Goal: Register for event/course: Sign up to attend an event or enroll in a course

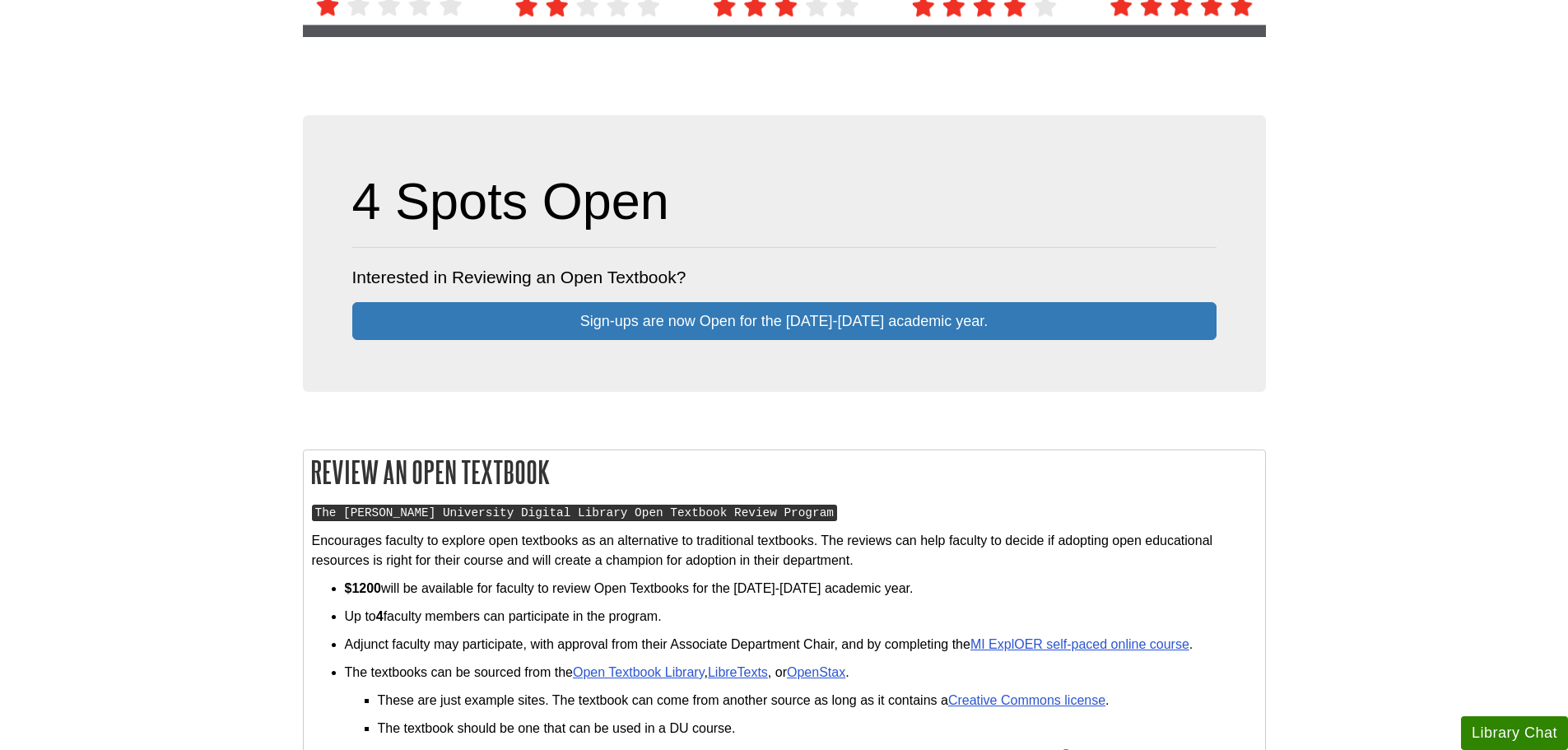
scroll to position [494, 0]
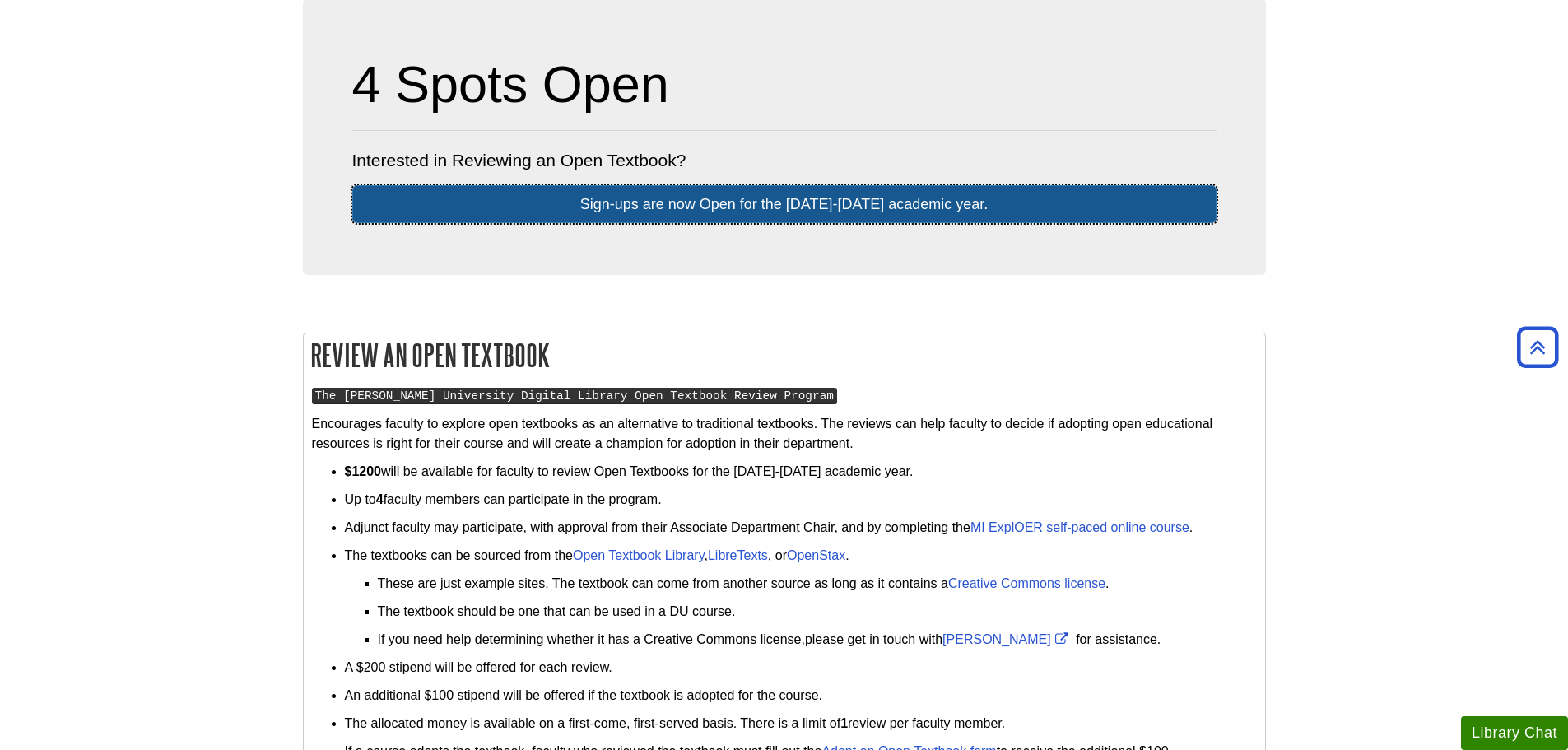
click at [830, 213] on link "Sign-ups are now Open for the [DATE]-[DATE] ​academic​ year." at bounding box center [784, 204] width 864 height 38
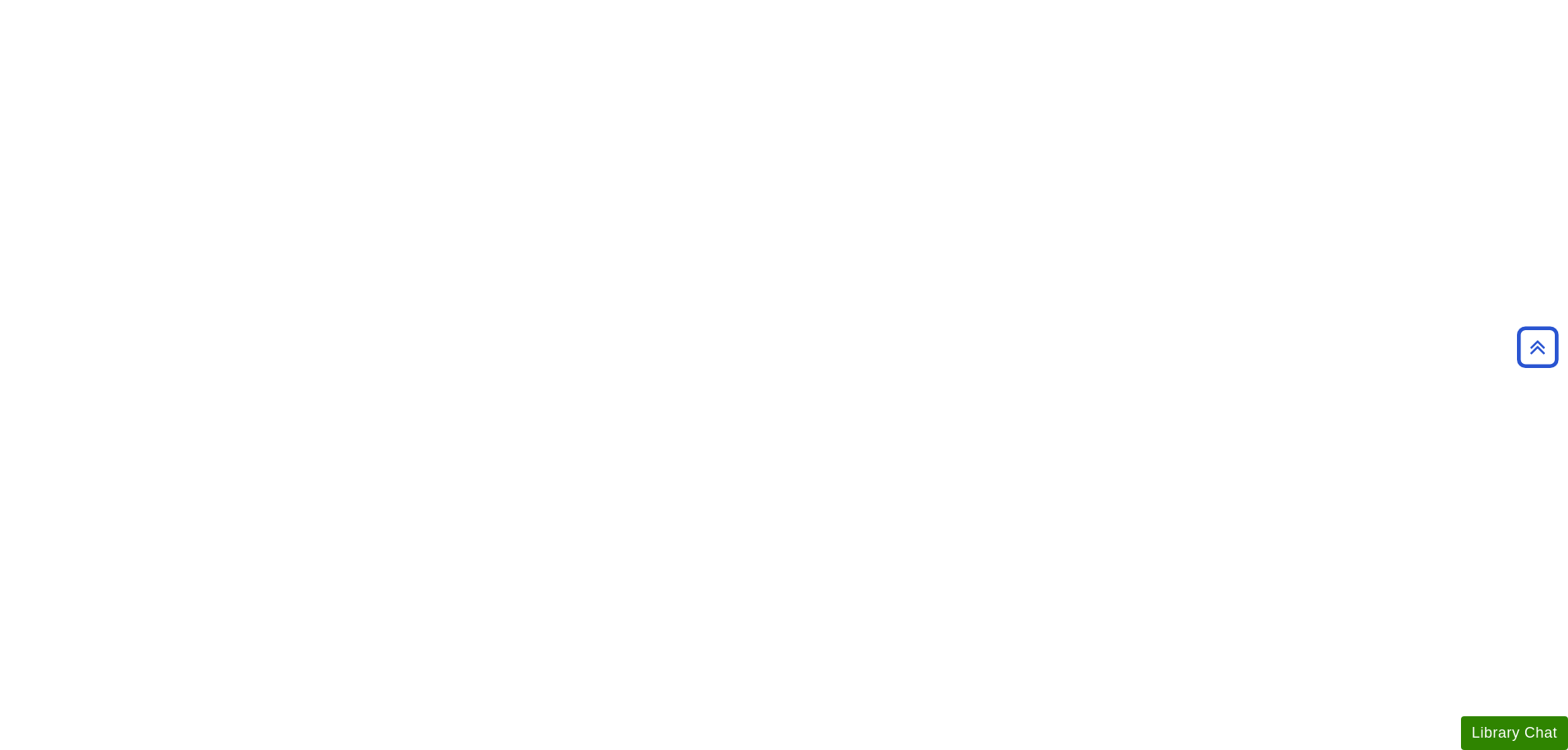
scroll to position [576, 0]
click at [22, 98] on body "Skip to Main Content Search My [PERSON_NAME] DU Library Library Guides Open Edu…" at bounding box center [784, 430] width 1568 height 2013
drag, startPoint x: 253, startPoint y: 396, endPoint x: 308, endPoint y: 400, distance: 55.1
click at [255, 396] on body "Skip to Main Content Search My [PERSON_NAME] DU Library Library Guides Open Edu…" at bounding box center [784, 393] width 1568 height 1938
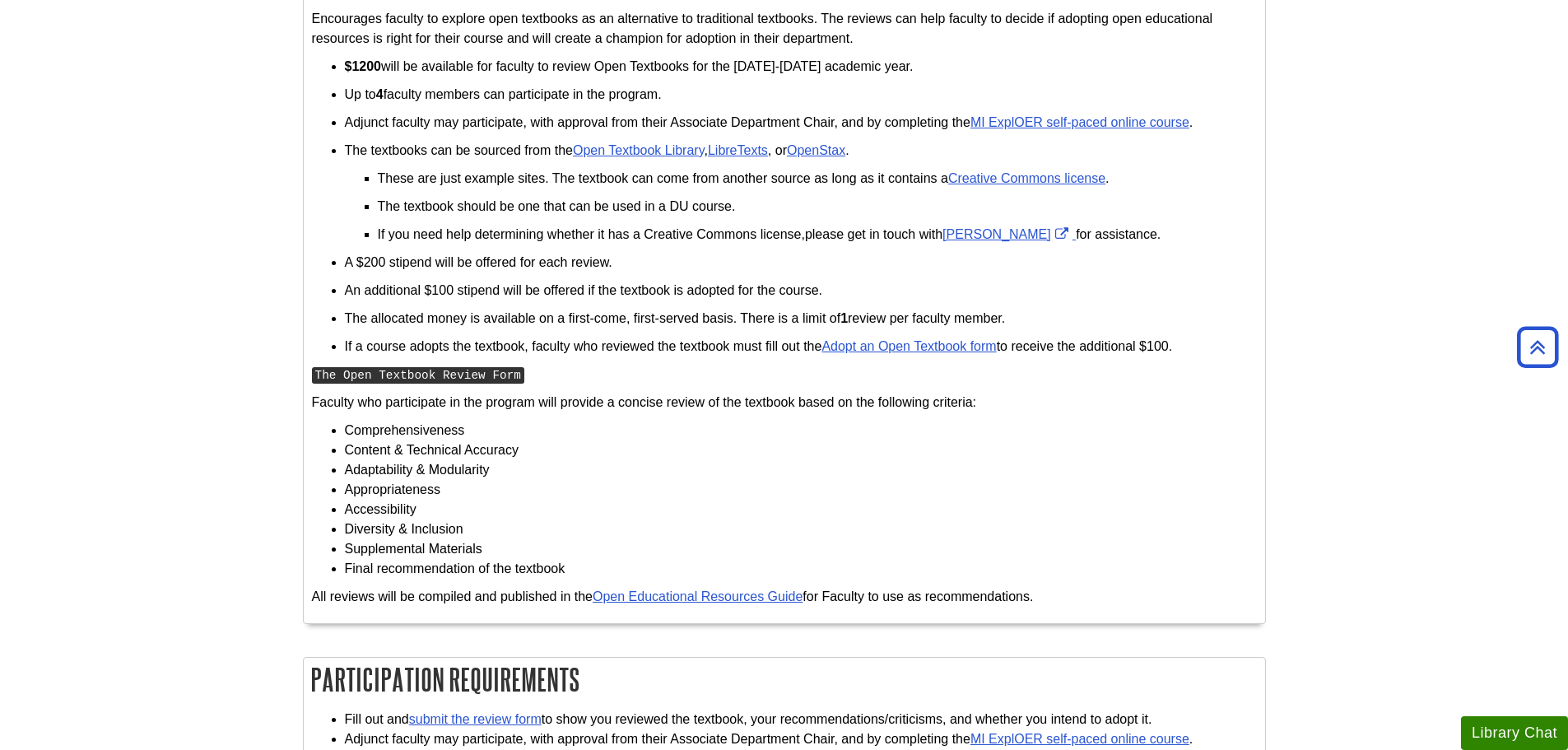
scroll to position [1152, 0]
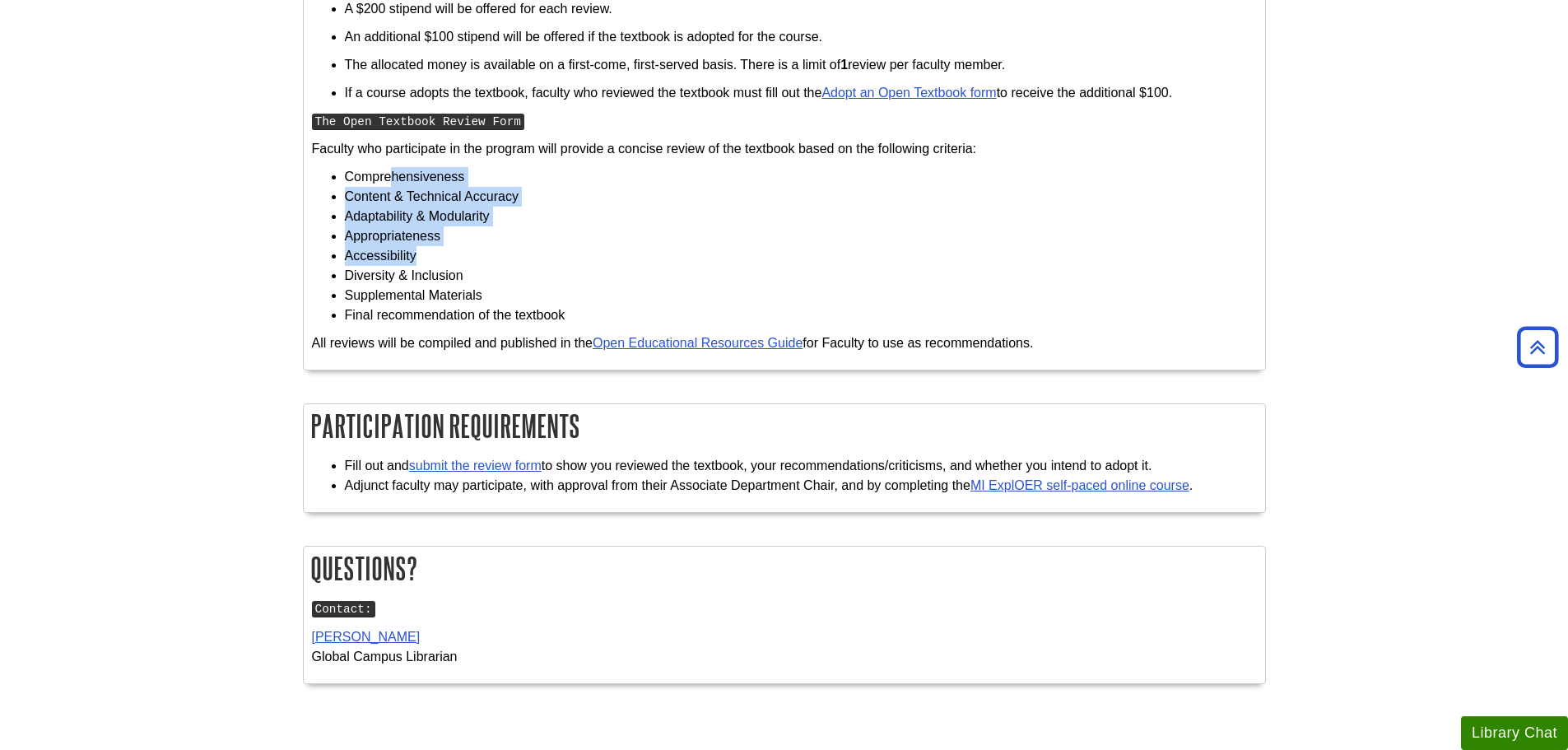
drag, startPoint x: 394, startPoint y: 171, endPoint x: 622, endPoint y: 256, distance: 243.3
click at [622, 261] on ul "Comprehensiveness Content & Technical Accuracy Adaptability & Modularity Approp…" at bounding box center [784, 246] width 945 height 158
click at [601, 209] on li "Adaptability & Modularity" at bounding box center [800, 217] width 912 height 20
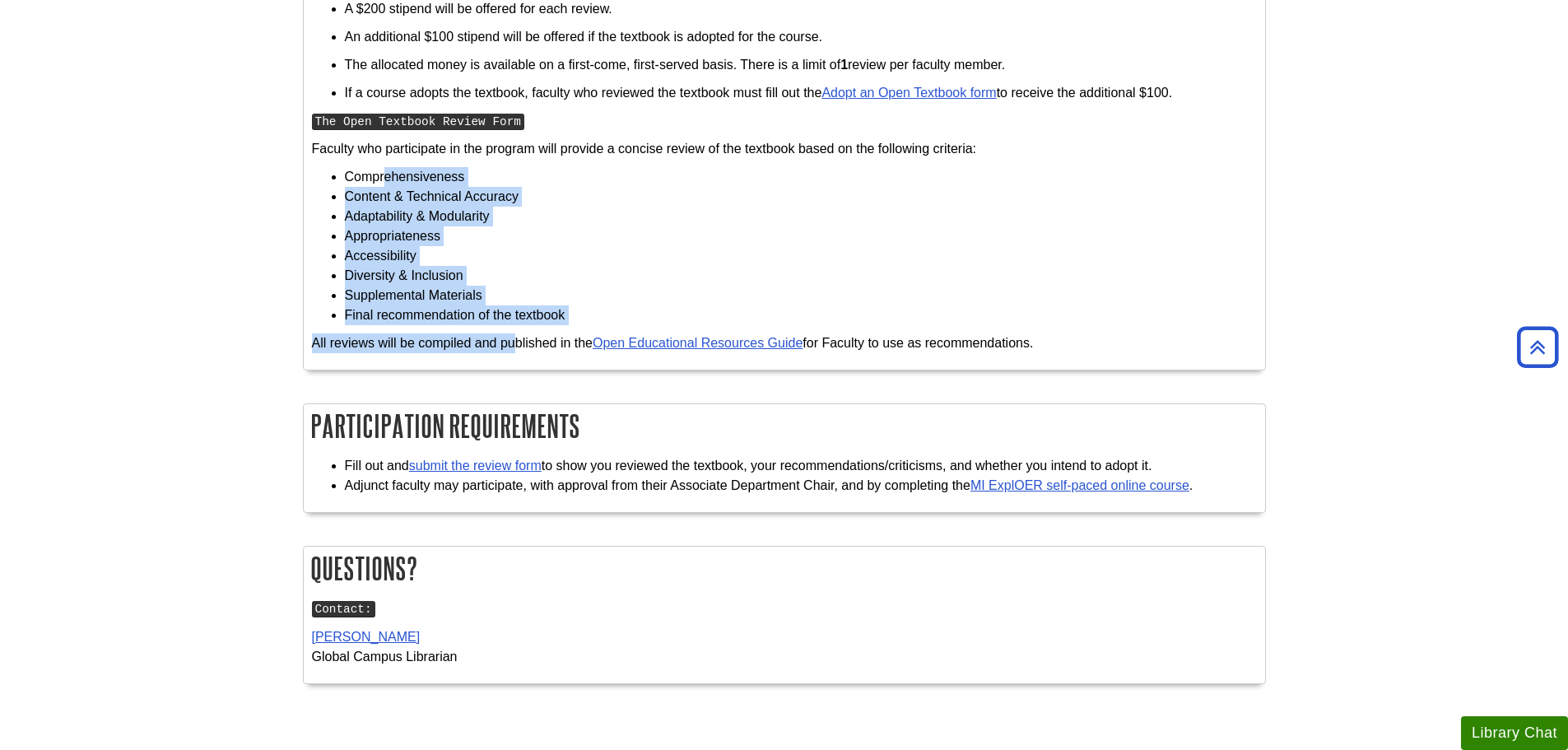
drag, startPoint x: 384, startPoint y: 167, endPoint x: 519, endPoint y: 332, distance: 213.2
click at [519, 336] on div "The Davenport University Digital Library Open Textbook Review Program Encourage…" at bounding box center [784, 44] width 945 height 635
click at [512, 298] on li "Supplemental Materials" at bounding box center [800, 296] width 912 height 20
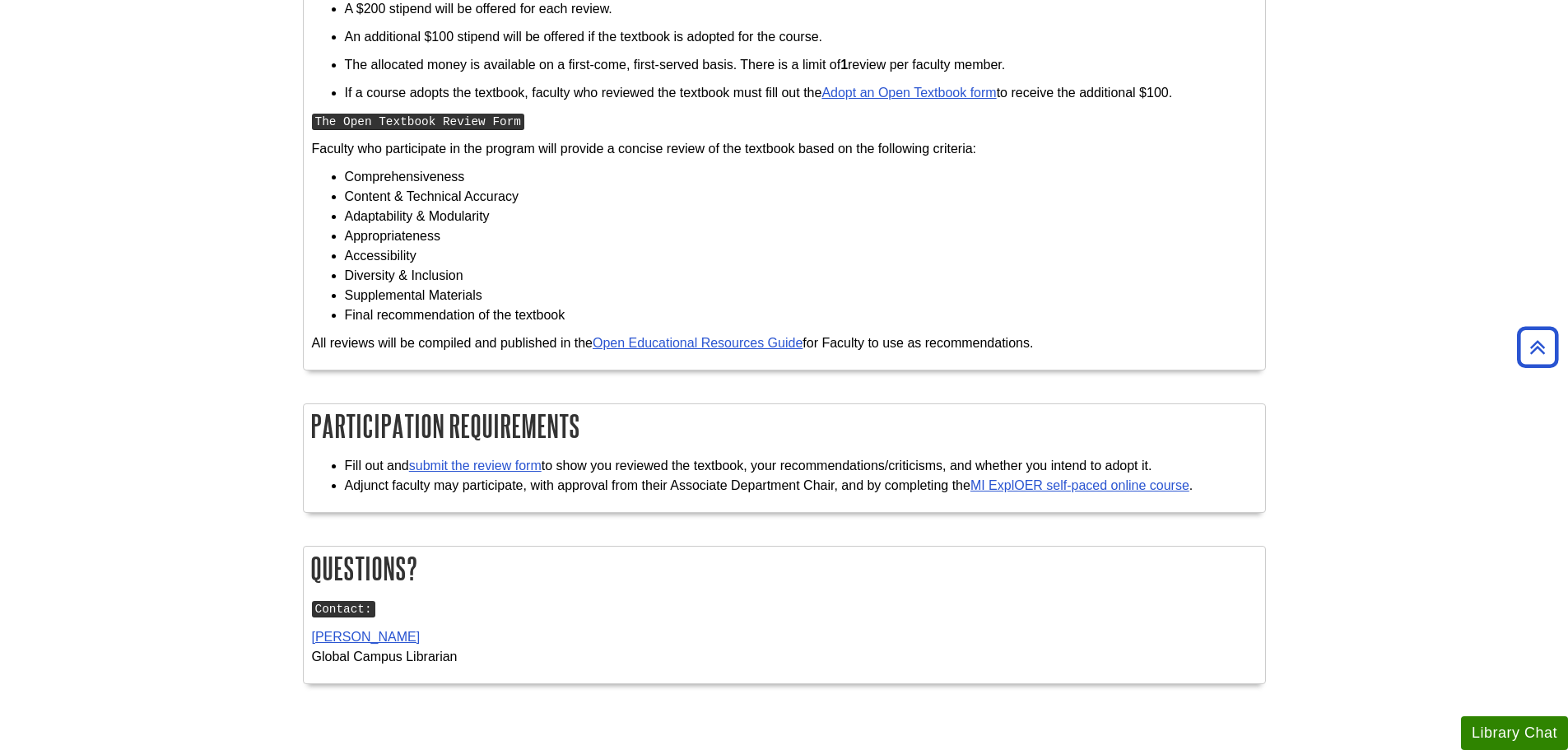
click at [513, 298] on li "Supplemental Materials" at bounding box center [800, 296] width 912 height 20
click at [514, 296] on li "Supplemental Materials" at bounding box center [800, 296] width 912 height 20
click at [737, 298] on li "Supplemental Materials" at bounding box center [800, 296] width 912 height 20
click at [516, 335] on p "All reviews will be compiled and published in the Open Educational Resources Gu…" at bounding box center [784, 343] width 945 height 20
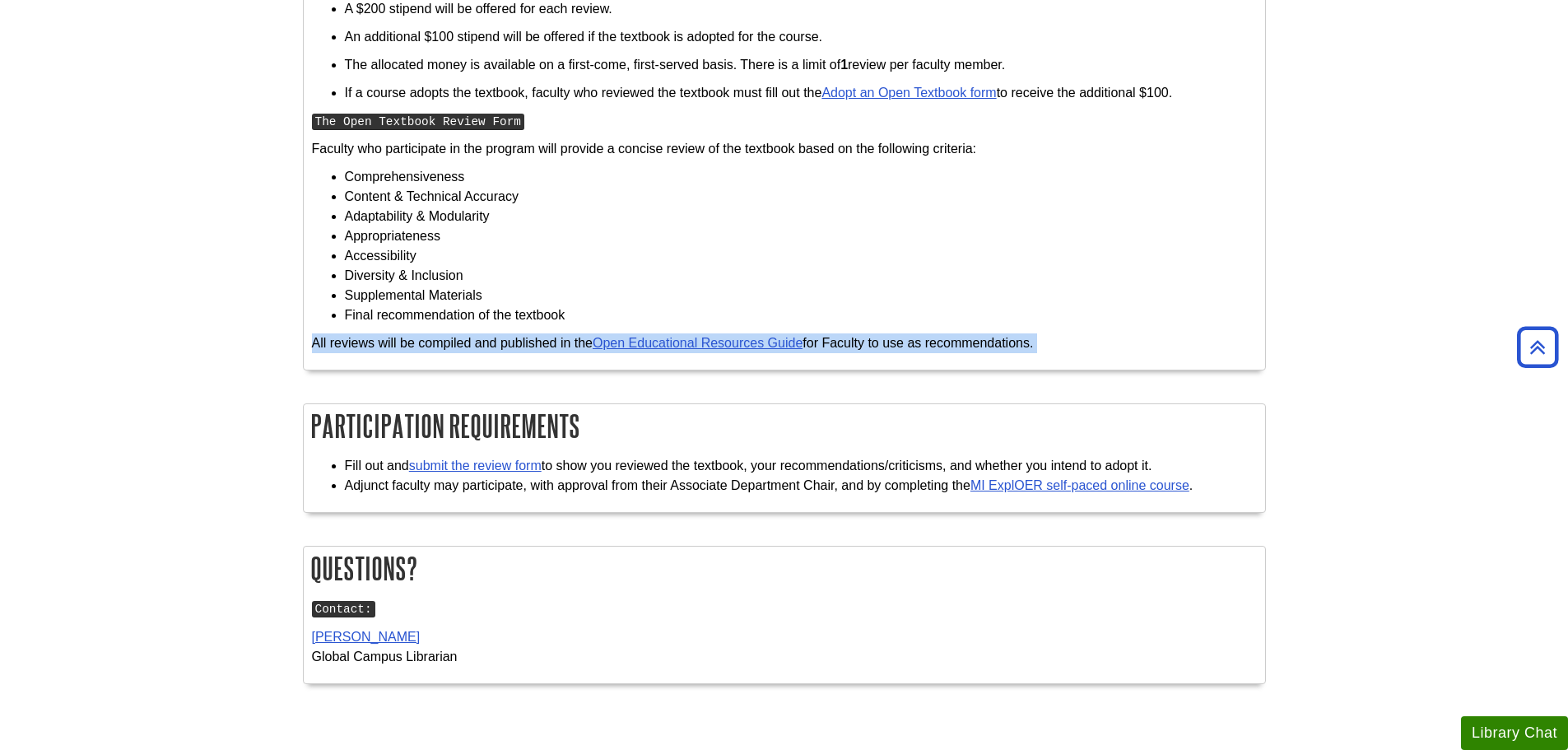
click at [516, 335] on p "All reviews will be compiled and published in the Open Educational Resources Gu…" at bounding box center [784, 343] width 945 height 20
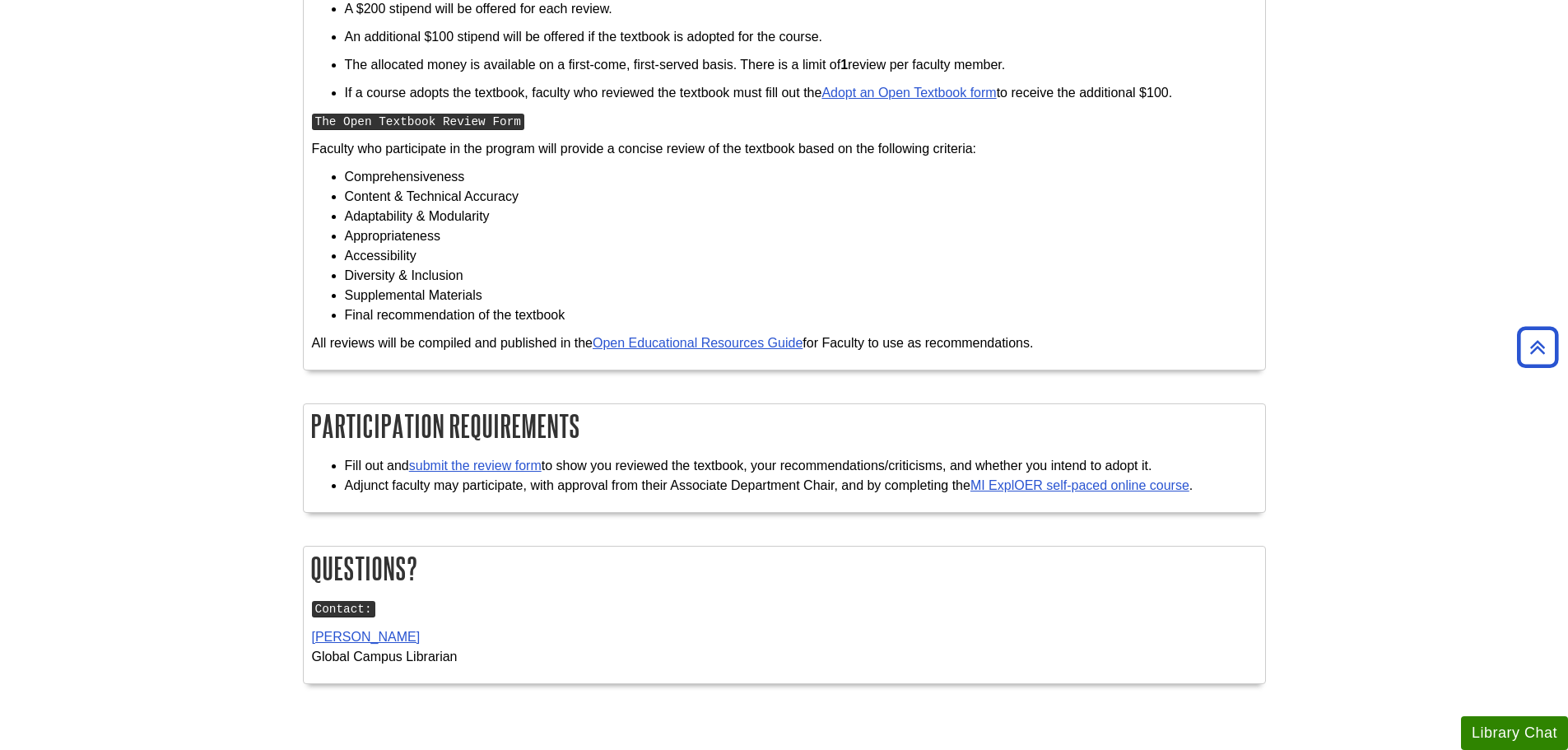
click at [803, 270] on li "Diversity & Inclusion" at bounding box center [800, 276] width 912 height 20
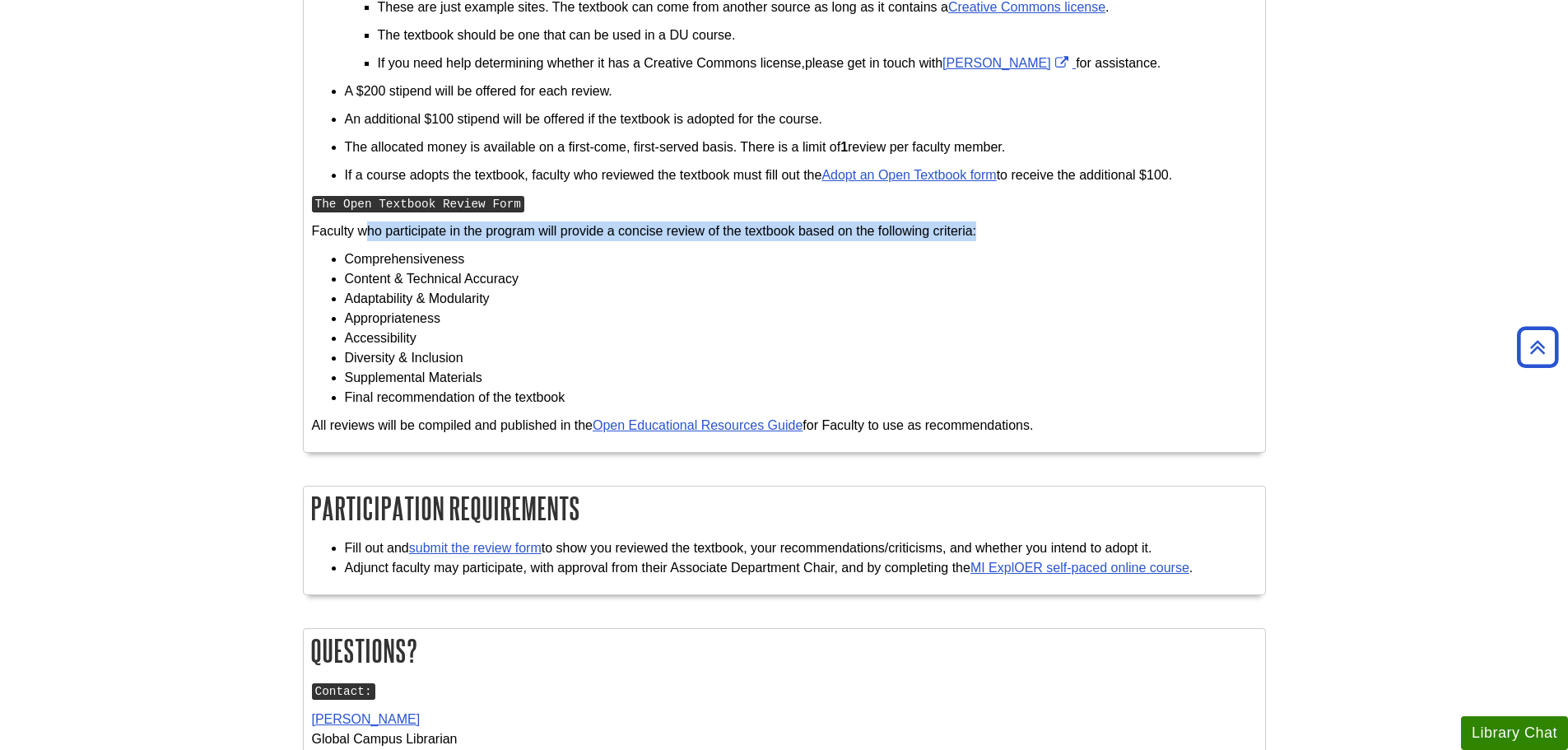
drag, startPoint x: 484, startPoint y: 223, endPoint x: 1136, endPoint y: 224, distance: 652.0
click at [1136, 224] on p "Faculty who participate in the program will provide a concise review of the tex…" at bounding box center [784, 232] width 945 height 20
click at [1137, 224] on p "Faculty who participate in the program will provide a concise review of the tex…" at bounding box center [784, 232] width 945 height 20
drag, startPoint x: 520, startPoint y: 226, endPoint x: 887, endPoint y: 249, distance: 367.7
click at [886, 249] on div "The Davenport University Digital Library Open Textbook Review Program Encourage…" at bounding box center [784, 126] width 945 height 635
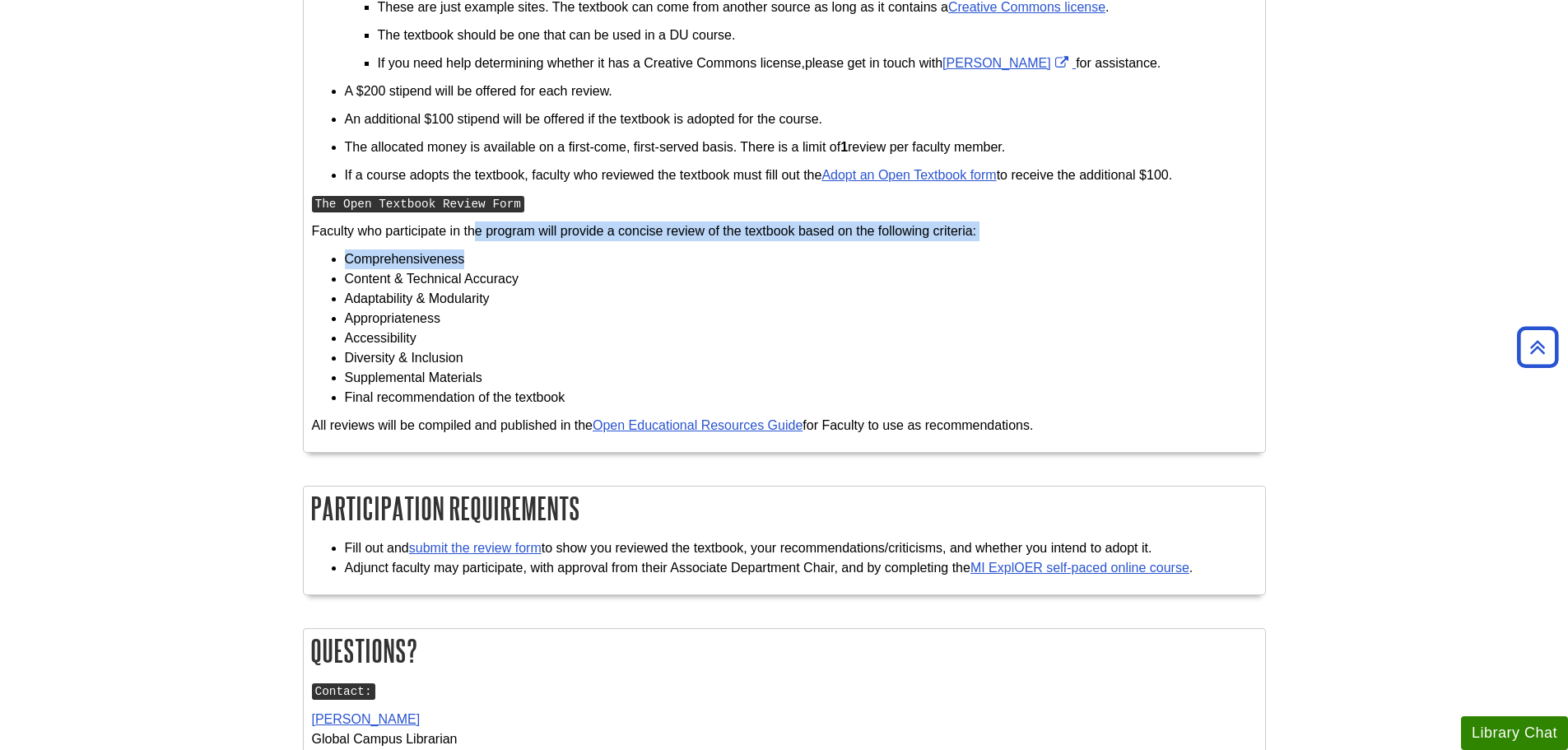
click at [887, 250] on li "Comprehensiveness" at bounding box center [800, 260] width 912 height 20
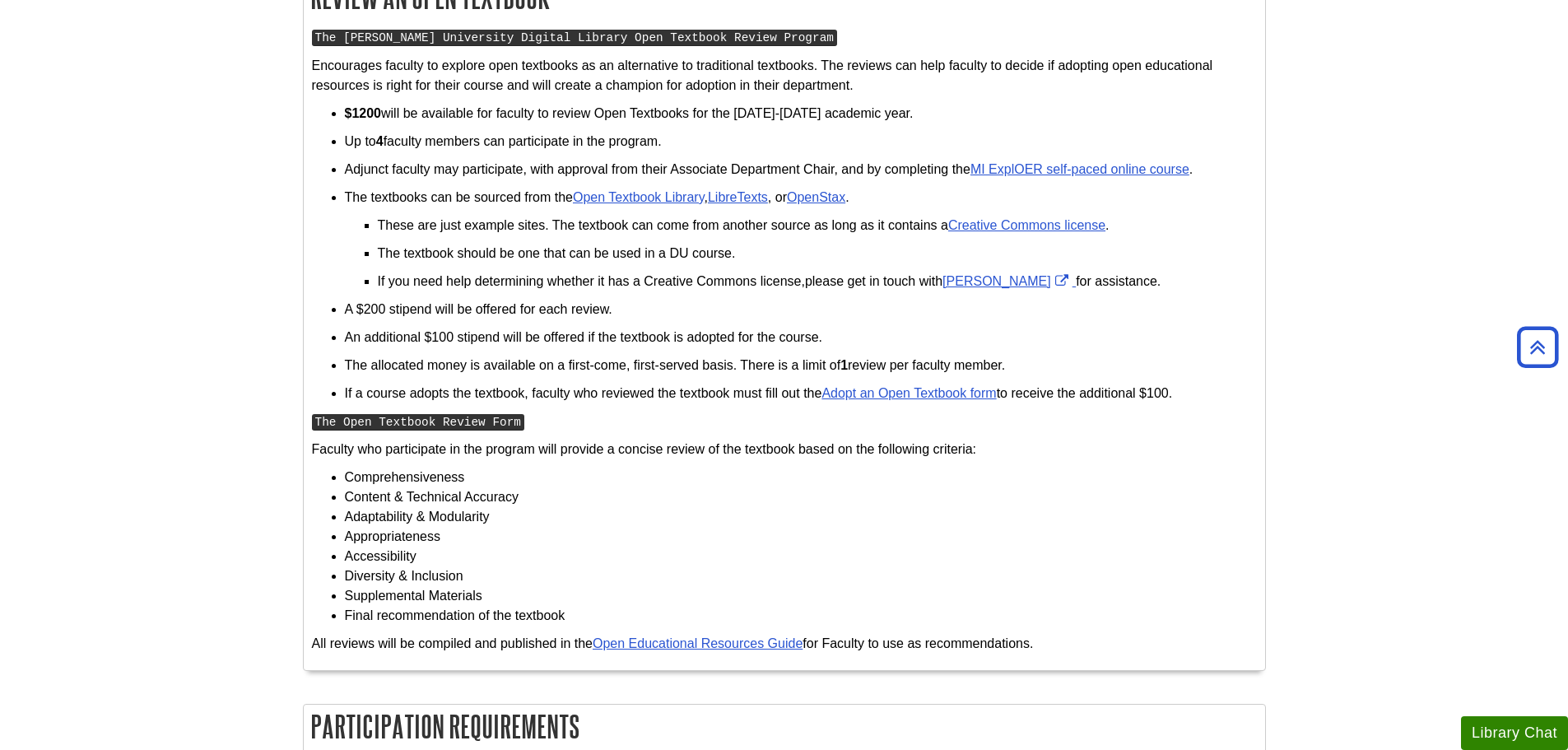
scroll to position [823, 0]
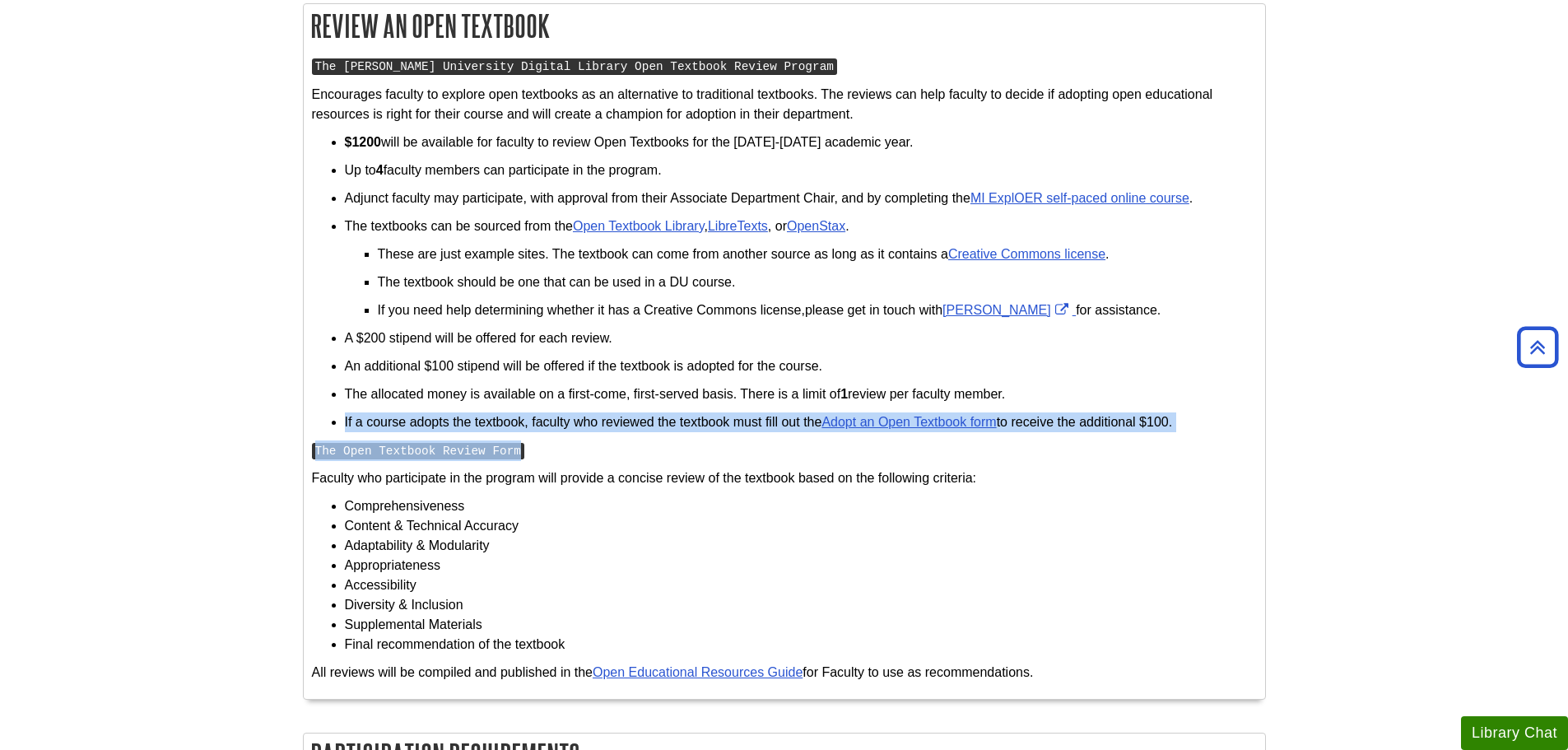
drag, startPoint x: 414, startPoint y: 408, endPoint x: 542, endPoint y: 454, distance: 136.0
click at [542, 454] on div "The Davenport University Digital Library Open Textbook Review Program Encourage…" at bounding box center [784, 373] width 945 height 635
click at [550, 438] on div "The Davenport University Digital Library Open Textbook Review Program Encourage…" at bounding box center [784, 373] width 945 height 635
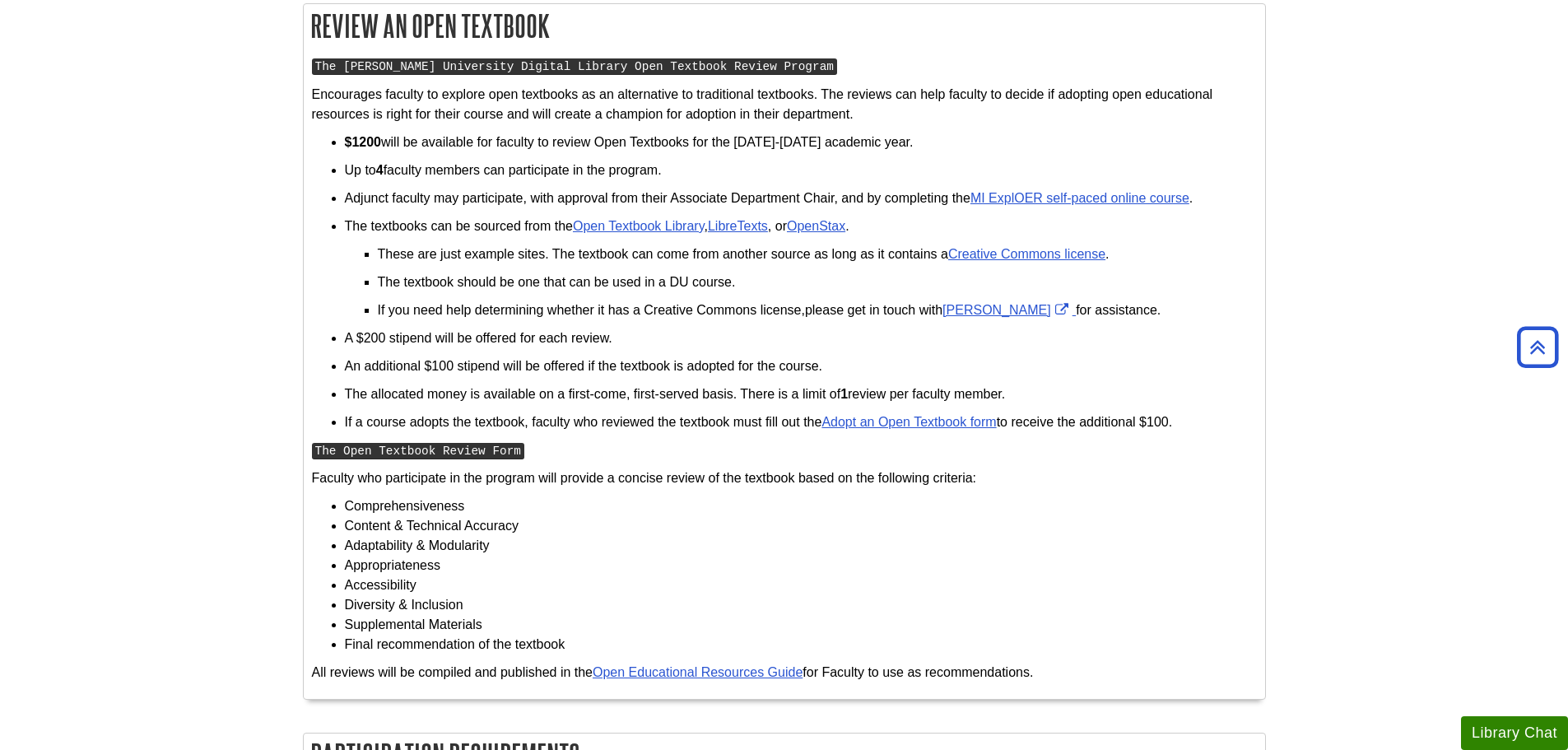
click at [550, 438] on div "The Davenport University Digital Library Open Textbook Review Program Encourage…" at bounding box center [784, 373] width 945 height 635
click at [630, 509] on li "Comprehensiveness" at bounding box center [800, 506] width 912 height 20
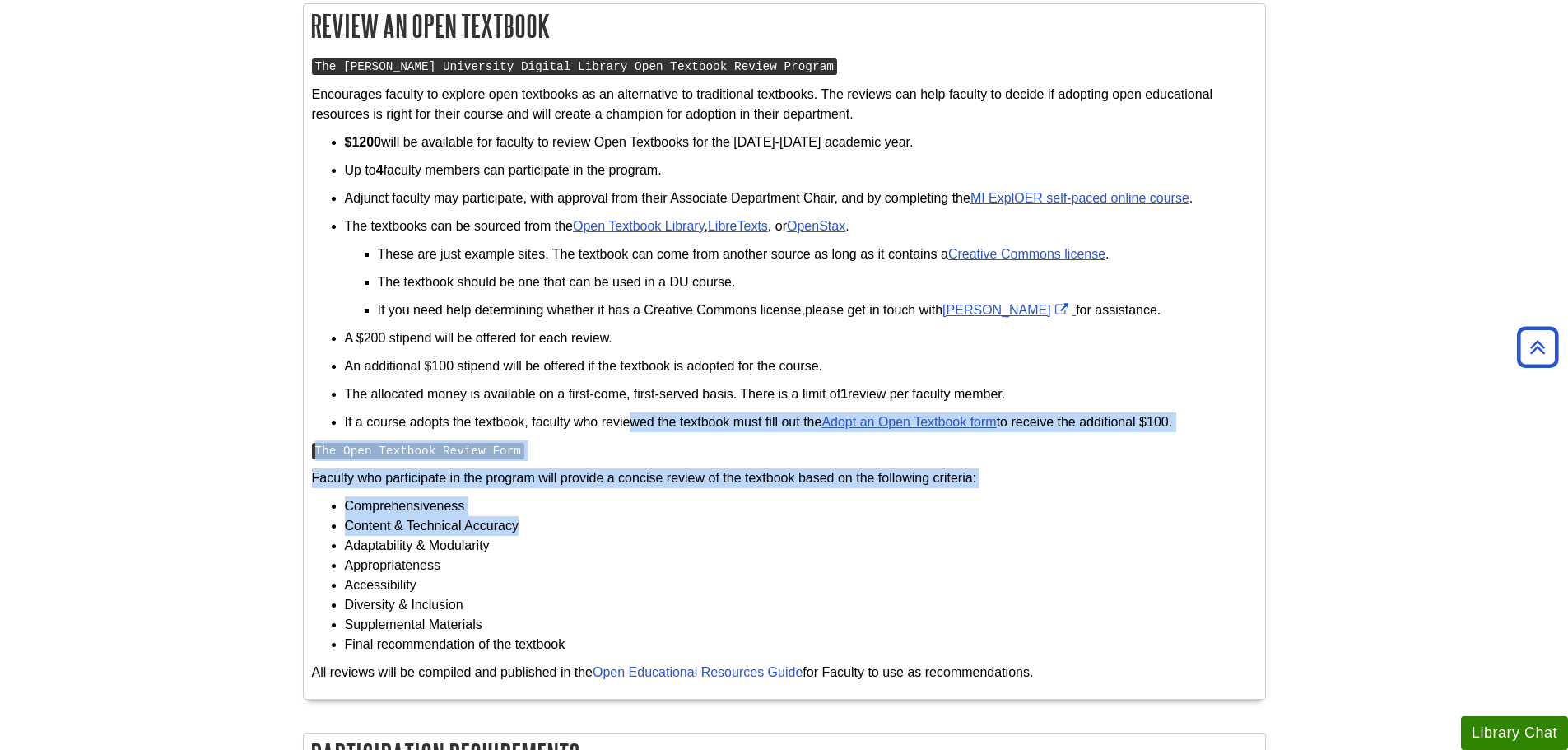
drag, startPoint x: 630, startPoint y: 519, endPoint x: 630, endPoint y: 399, distance: 120.0
click at [629, 408] on div "The Davenport University Digital Library Open Textbook Review Program Encourage…" at bounding box center [784, 373] width 945 height 635
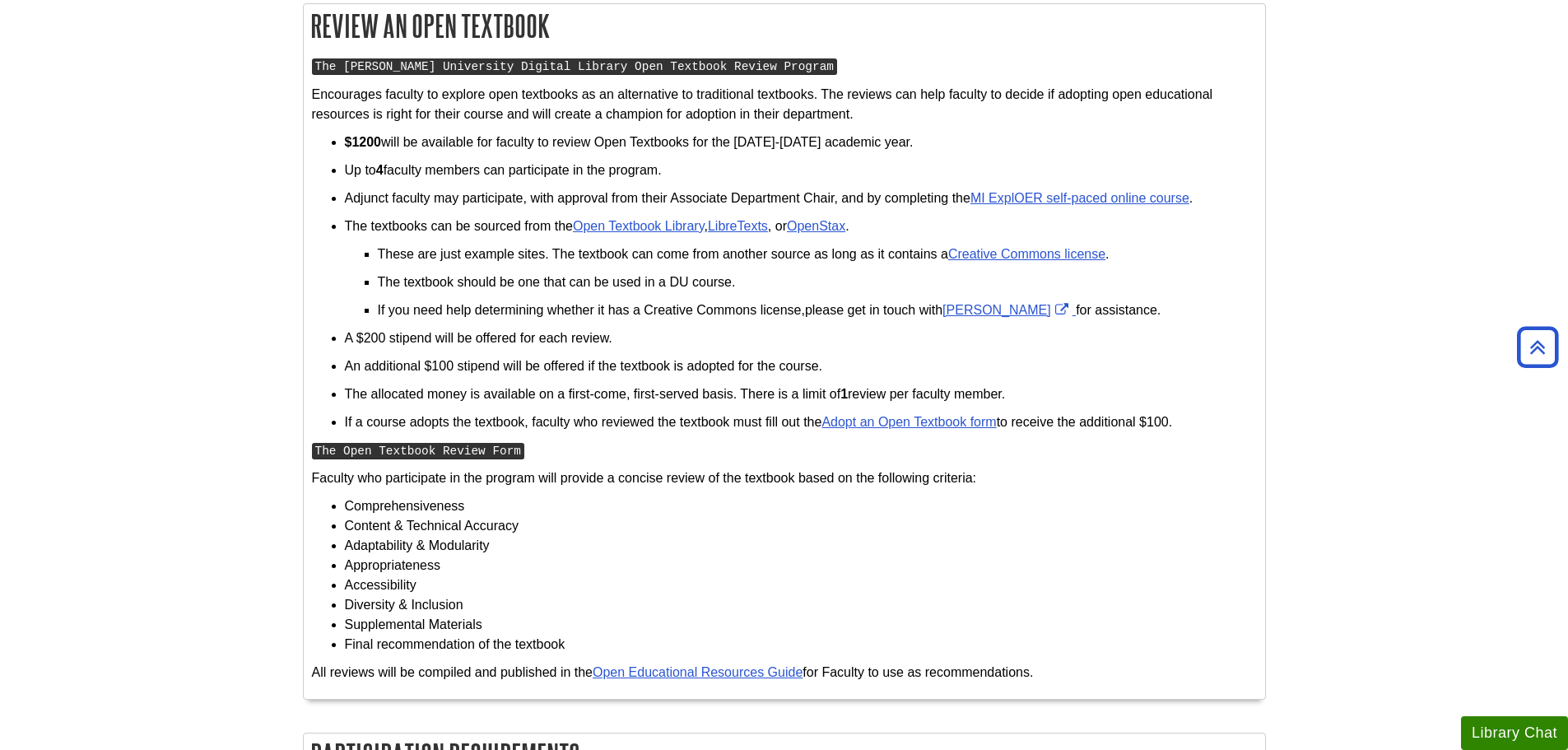
click at [630, 399] on p "The allocated money is available on a first-come, first-served basis. There is …" at bounding box center [800, 394] width 912 height 20
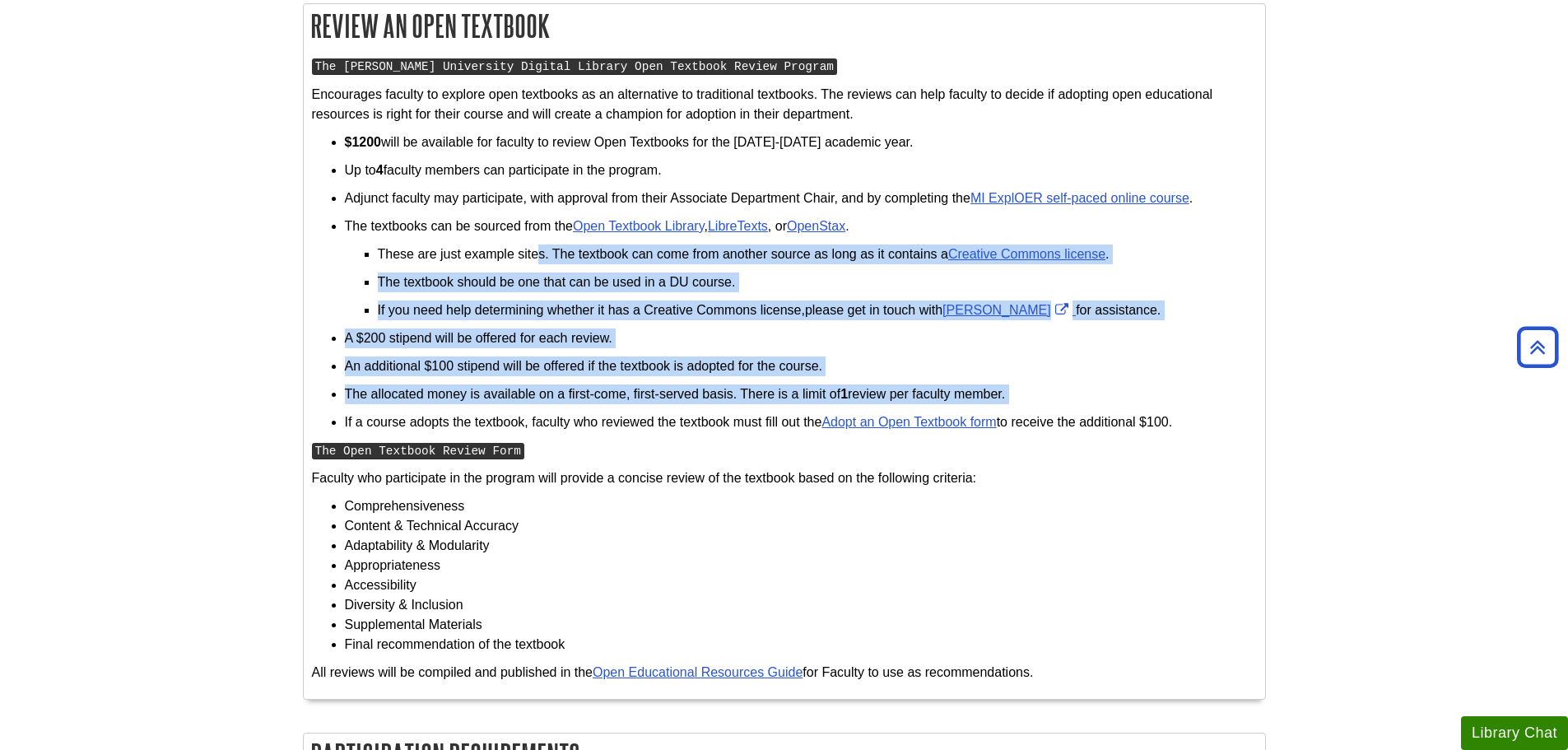
drag, startPoint x: 535, startPoint y: 251, endPoint x: 592, endPoint y: 402, distance: 161.4
click at [593, 404] on ul "$1200 will be available for faculty to review Open Textbooks for the 2025-2026 …" at bounding box center [784, 283] width 945 height 300
click at [588, 393] on p "The allocated money is available on a first-come, first-served basis. There is …" at bounding box center [800, 394] width 912 height 20
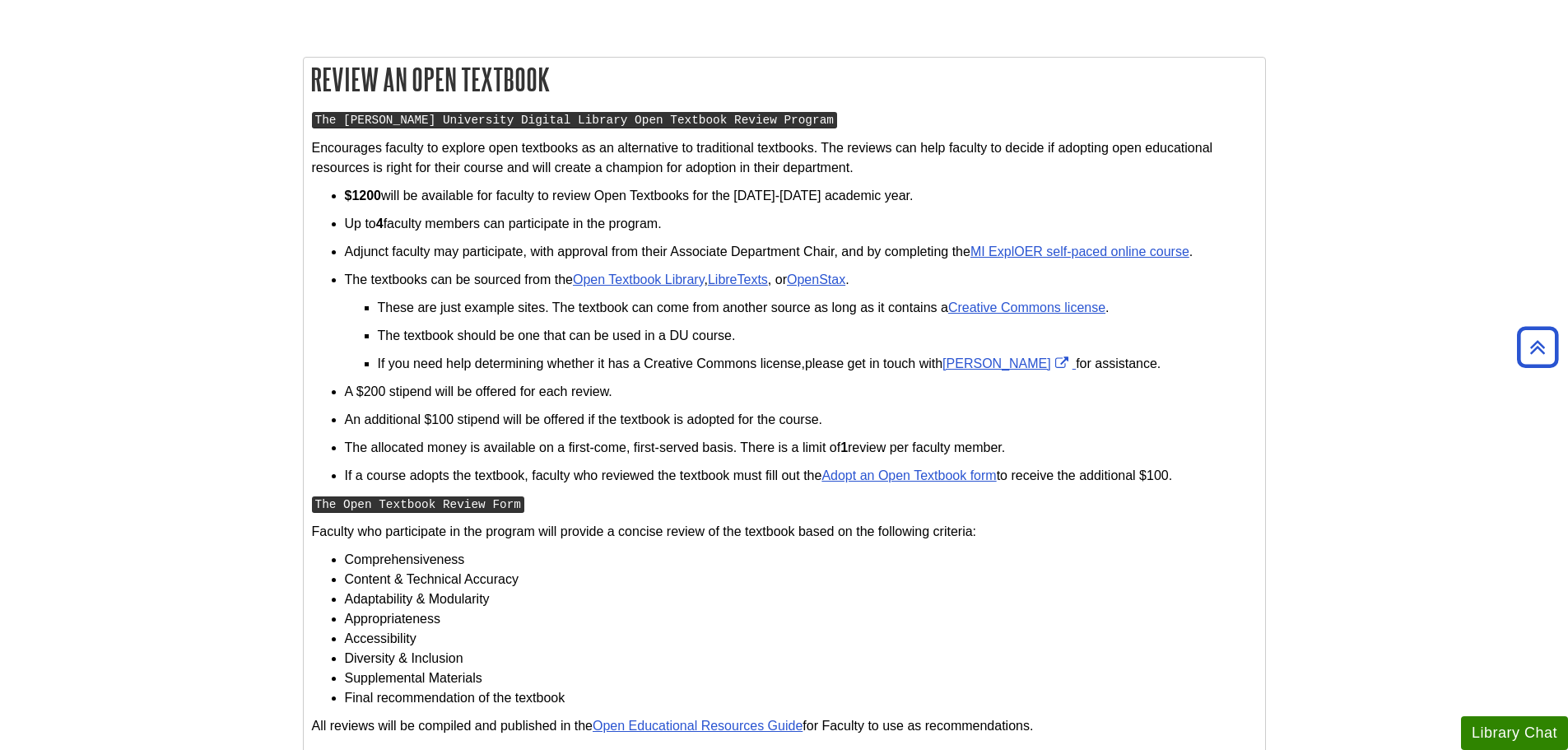
scroll to position [741, 0]
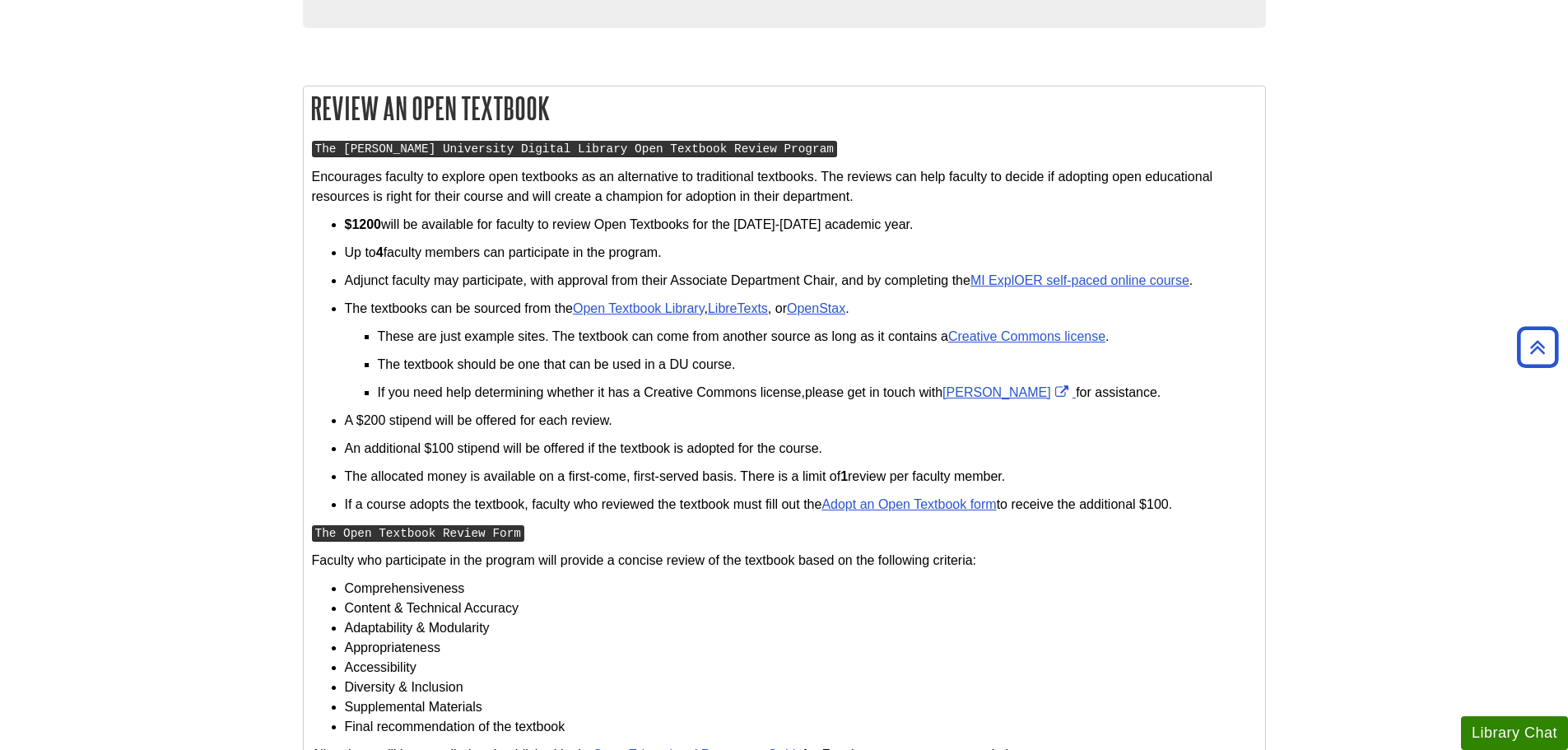
click at [410, 285] on p "Adjunct faculty may participate, with approval from their Associate Department …" at bounding box center [800, 281] width 912 height 20
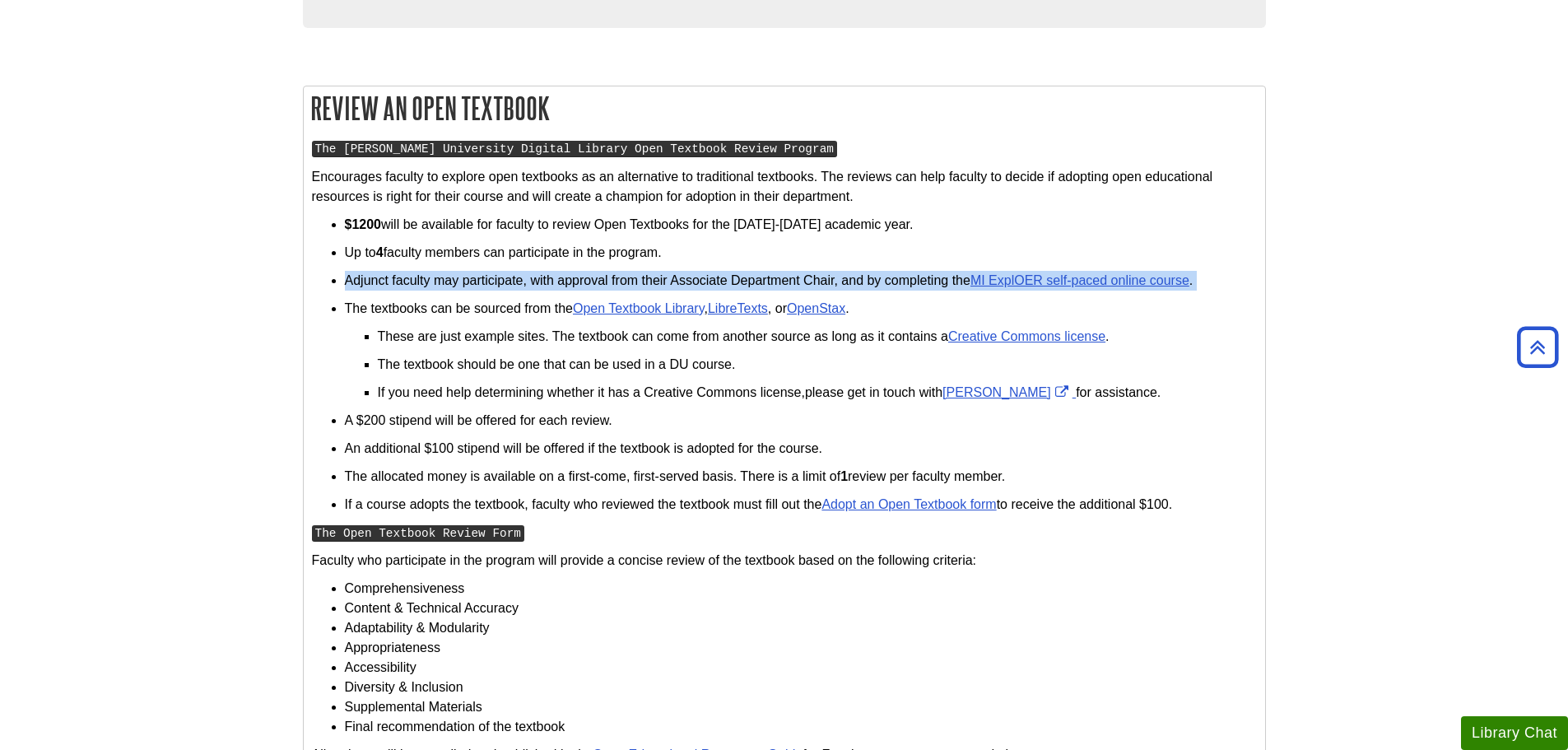
click at [410, 285] on p "Adjunct faculty may participate, with approval from their Associate Department …" at bounding box center [800, 281] width 912 height 20
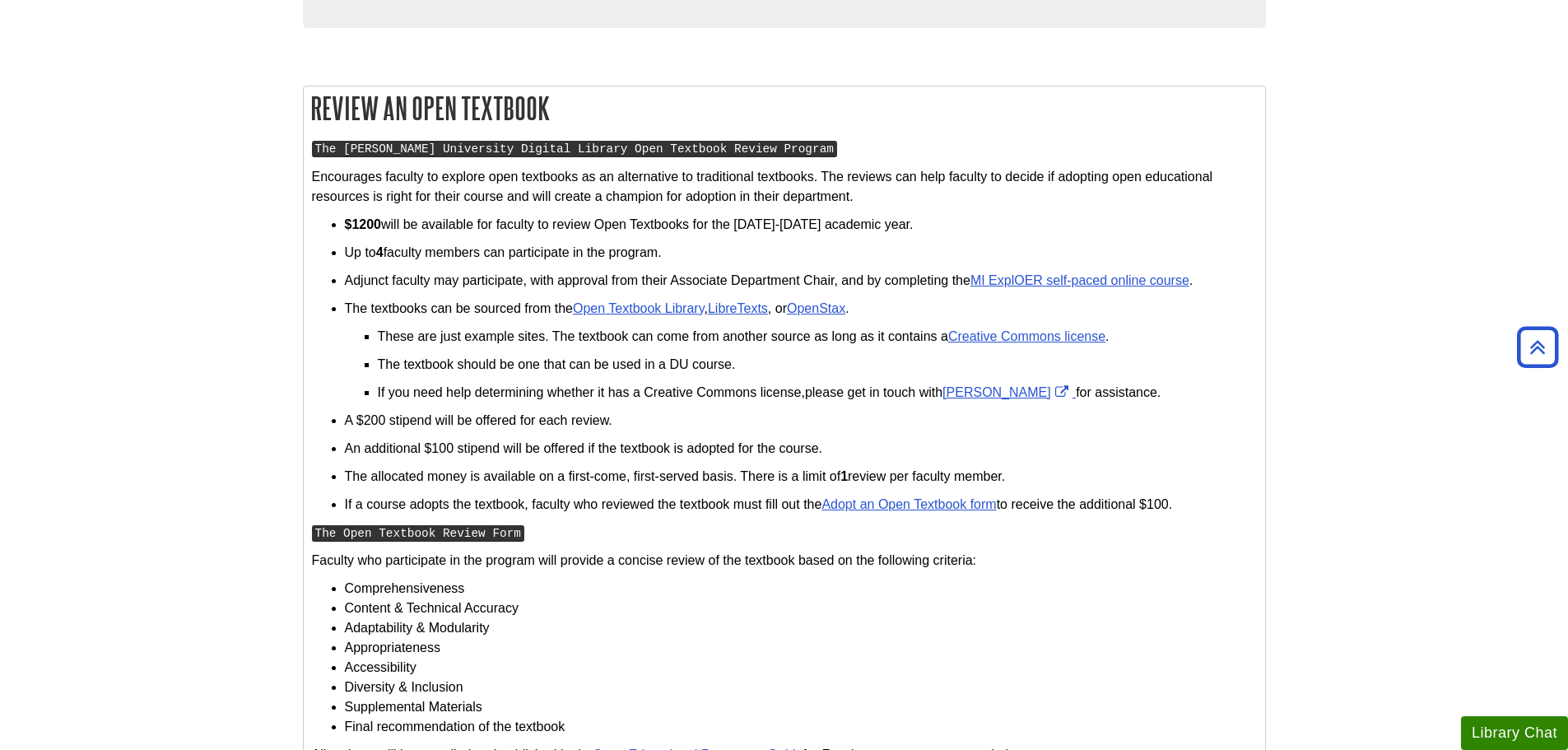
click at [424, 312] on p "The textbooks can be sourced from the Open Textbook Library , LibreTexts , or O…" at bounding box center [800, 309] width 912 height 20
click at [424, 312] on p "The textbooks can be sourced from the Open Textbook Library , LibreTexts , or O…" at bounding box center [800, 309] width 912 height 20
click at [531, 430] on ul "$1200 will be available for faculty to review Open Textbooks for the 2025-2026 …" at bounding box center [784, 365] width 945 height 300
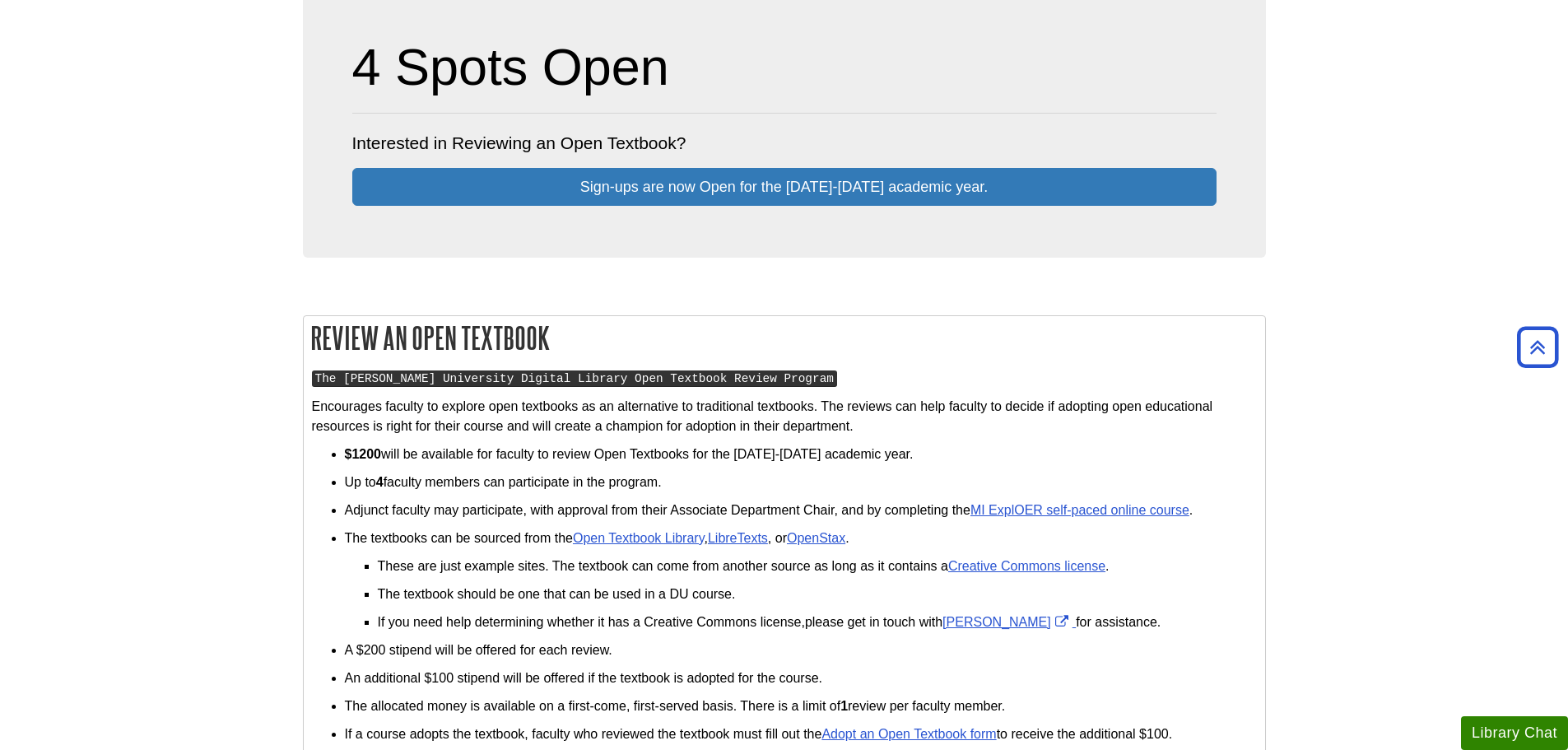
scroll to position [494, 0]
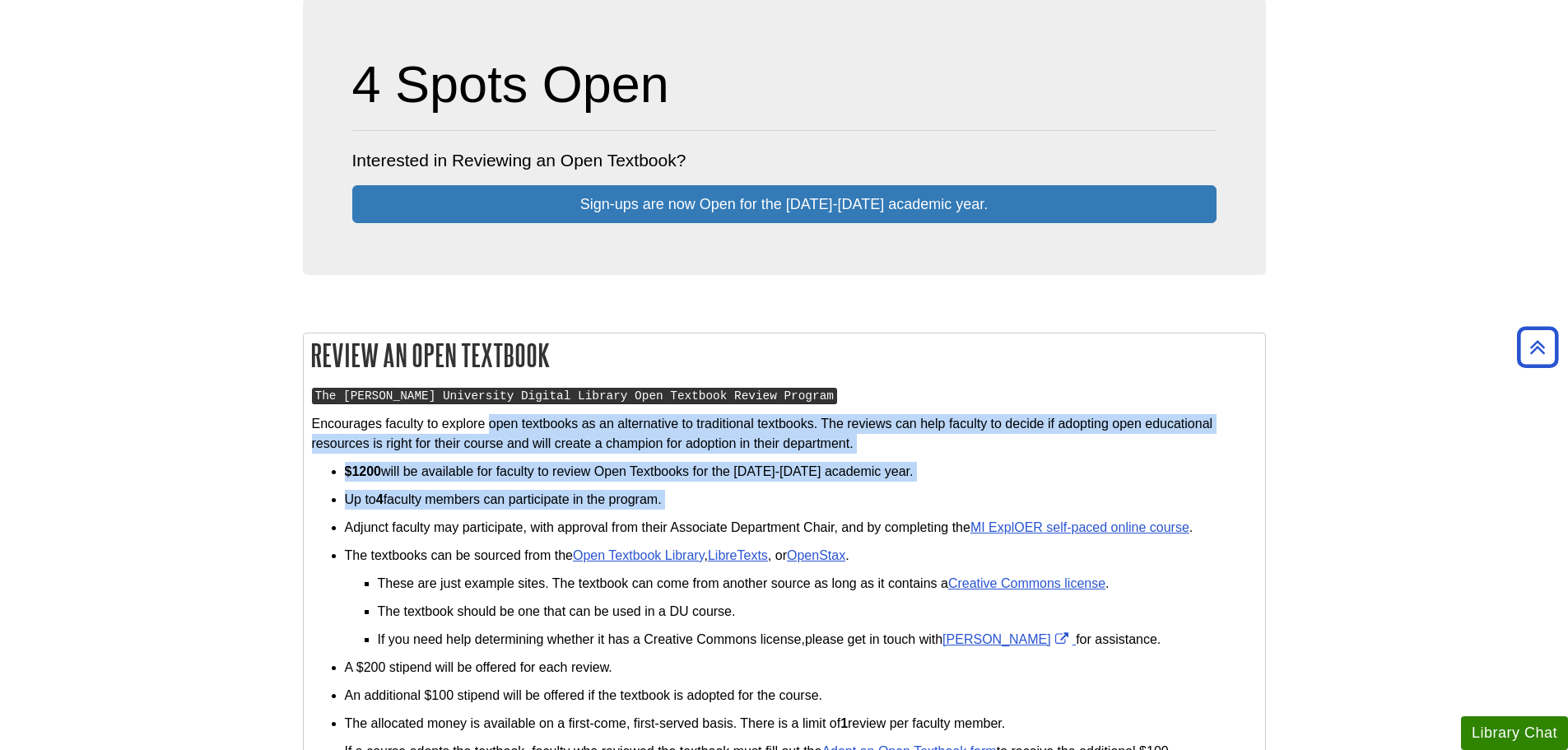
drag, startPoint x: 771, startPoint y: 472, endPoint x: 962, endPoint y: 505, distance: 193.8
click at [962, 505] on div "The Davenport University Digital Library Open Textbook Review Program Encourage…" at bounding box center [784, 702] width 945 height 635
click at [846, 471] on p "$1200 will be available for faculty to review Open Textbooks for the 2025-2026 …" at bounding box center [800, 471] width 912 height 20
drag, startPoint x: 439, startPoint y: 442, endPoint x: 1041, endPoint y: 495, distance: 604.3
click at [1042, 495] on div "The Davenport University Digital Library Open Textbook Review Program Encourage…" at bounding box center [784, 702] width 945 height 635
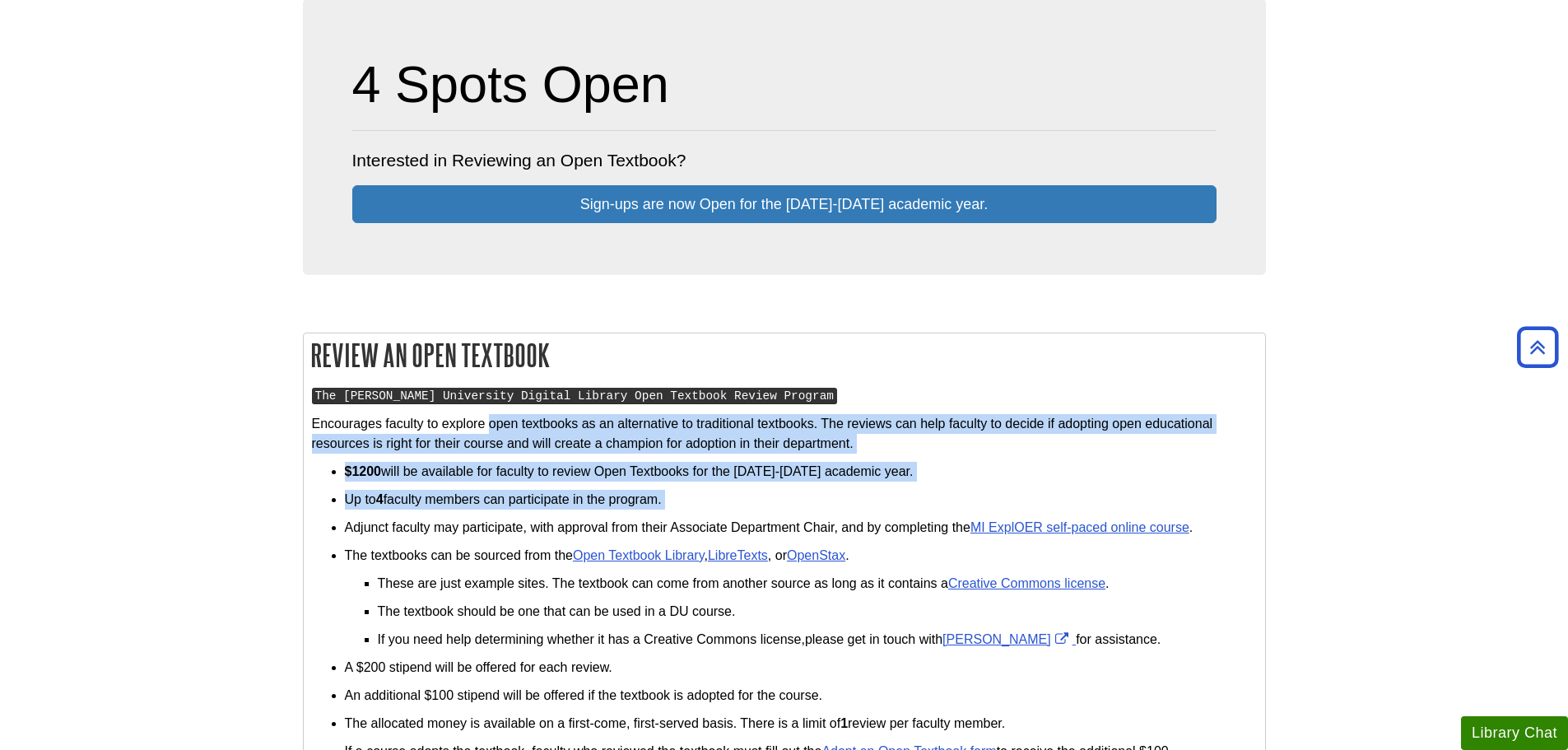
click at [951, 464] on p "$1200 will be available for faculty to review Open Textbooks for the 2025-2026 …" at bounding box center [800, 471] width 912 height 20
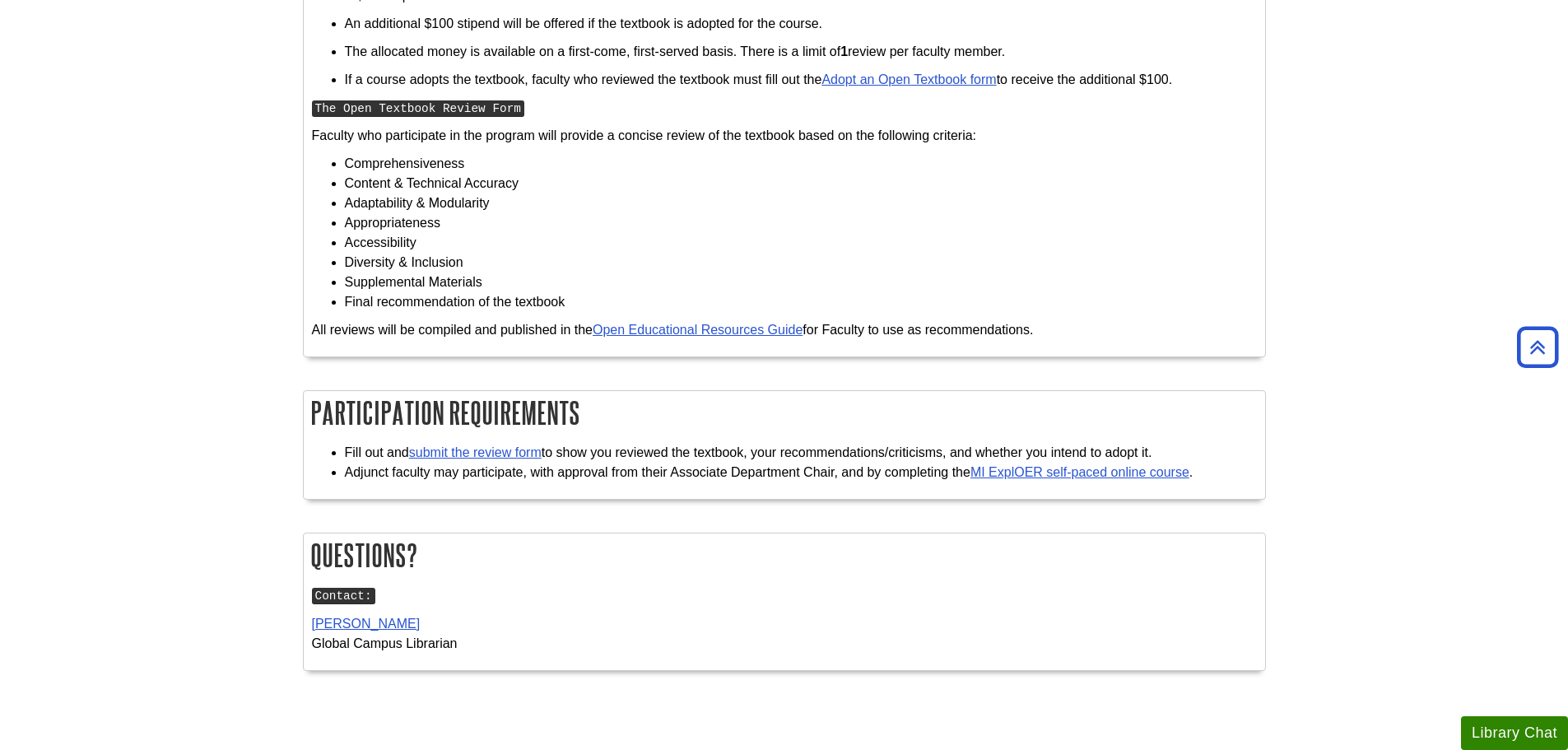
scroll to position [1317, 0]
